Goal: Information Seeking & Learning: Learn about a topic

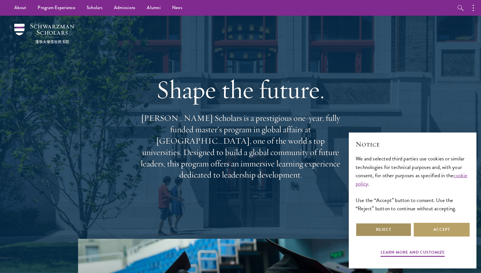
click at [394, 233] on button "Reject" at bounding box center [384, 230] width 56 height 14
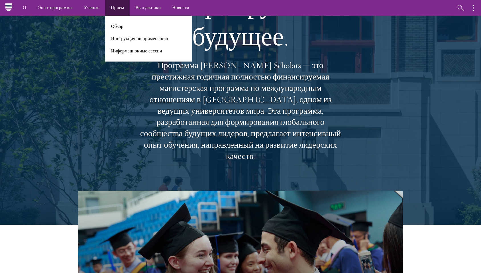
scroll to position [54, 0]
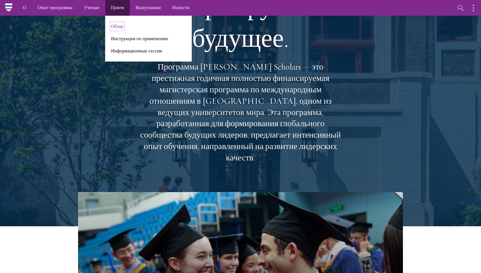
click at [117, 25] on font "Обзор" at bounding box center [117, 26] width 12 height 7
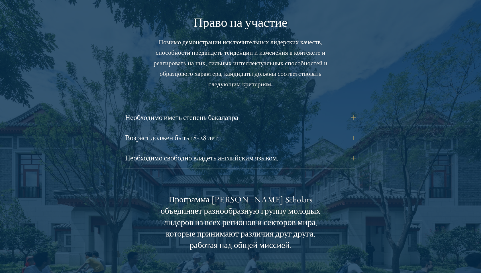
scroll to position [803, 0]
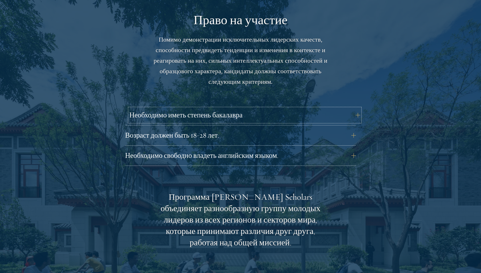
click at [353, 115] on button "Необходимо иметь степень бакалавра" at bounding box center [244, 115] width 231 height 14
